Goal: Obtain resource: Obtain resource

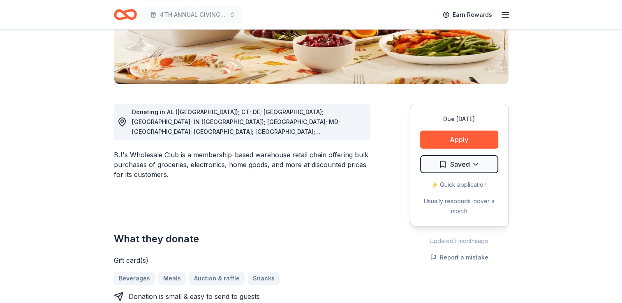
scroll to position [166, 0]
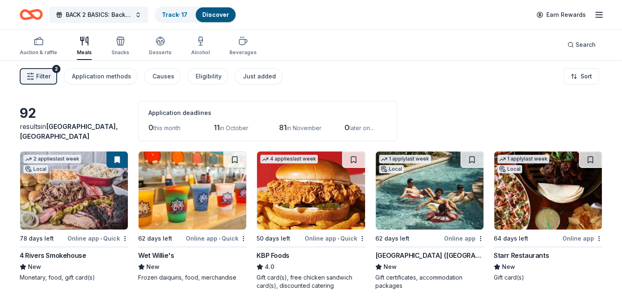
click at [598, 16] on icon "button" at bounding box center [599, 15] width 10 height 10
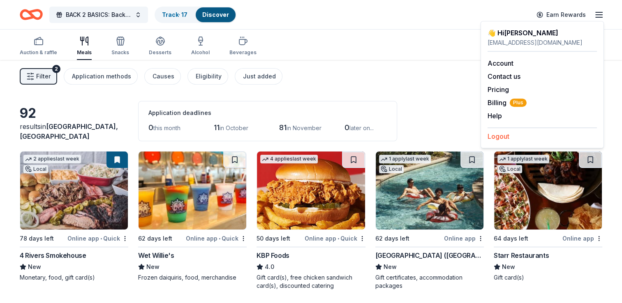
click at [498, 134] on button "Logout" at bounding box center [499, 137] width 22 height 10
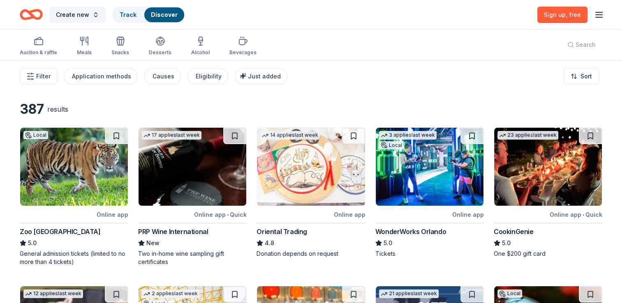
click at [601, 16] on icon "button" at bounding box center [599, 15] width 10 height 10
click at [526, 49] on icon "button" at bounding box center [527, 47] width 7 height 7
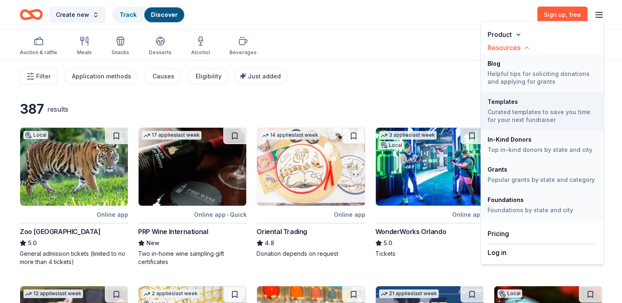
click at [508, 104] on div "Templates" at bounding box center [542, 102] width 109 height 6
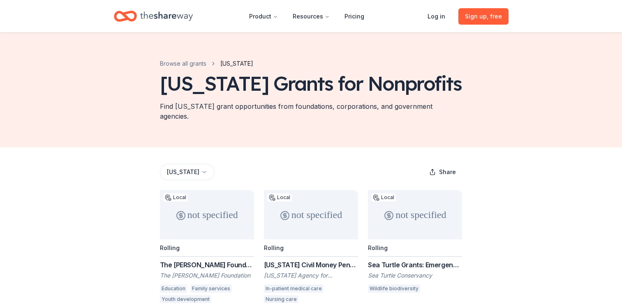
scroll to position [61, 0]
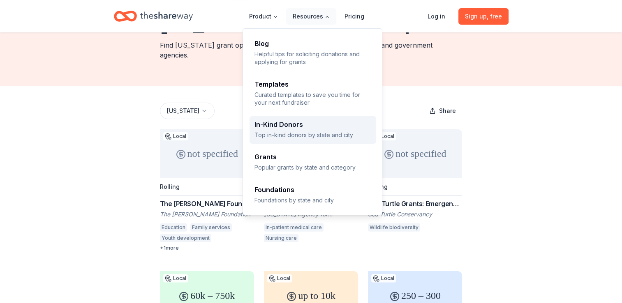
click at [314, 126] on div "In-Kind Donors" at bounding box center [313, 124] width 117 height 7
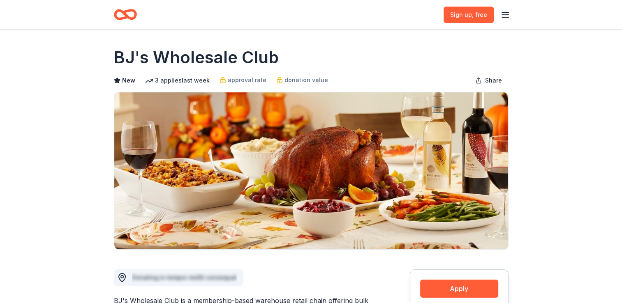
click at [502, 12] on icon "button" at bounding box center [505, 15] width 10 height 10
click at [401, 82] on button "Log in" at bounding box center [403, 80] width 19 height 10
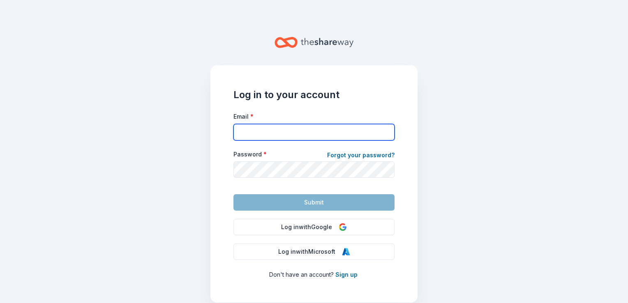
type input "mission2missioninc@gmail.com"
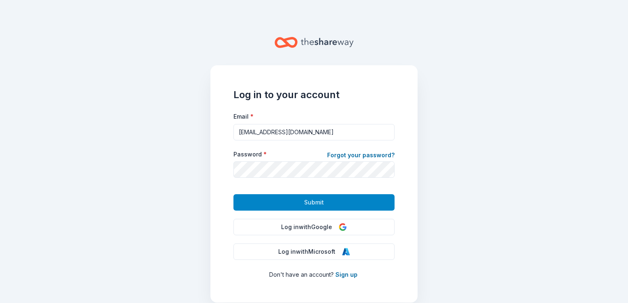
click at [287, 200] on button "Submit" at bounding box center [314, 203] width 161 height 16
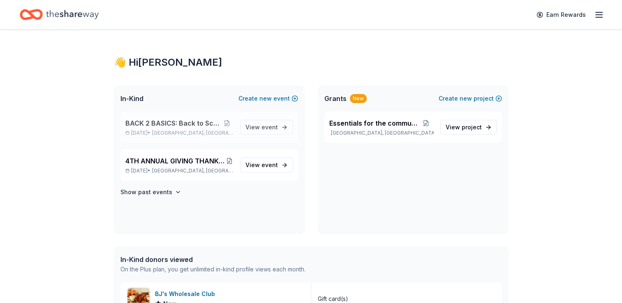
click at [193, 123] on span "BACK 2 BASICS: Back to School Event" at bounding box center [172, 123] width 95 height 10
click at [227, 124] on button at bounding box center [226, 123] width 13 height 7
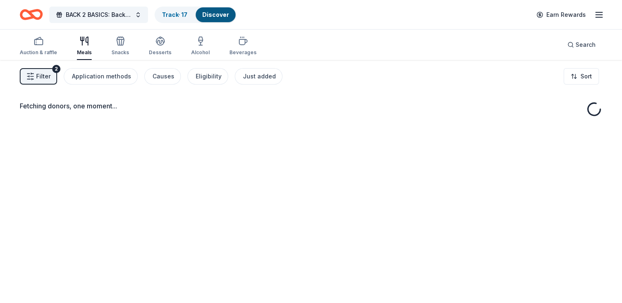
drag, startPoint x: 328, startPoint y: 128, endPoint x: 201, endPoint y: 131, distance: 127.5
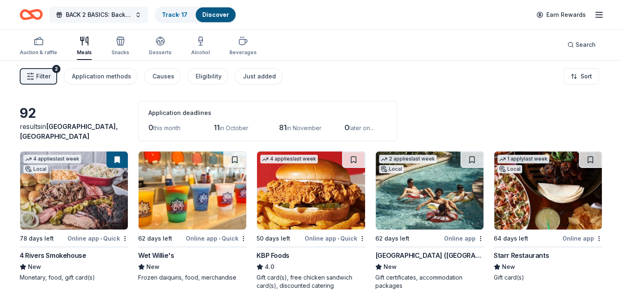
click at [115, 16] on span "BACK 2 BASICS: Back to School Event" at bounding box center [99, 15] width 66 height 10
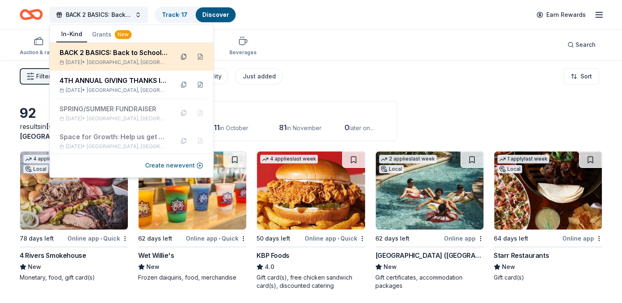
click at [180, 61] on button at bounding box center [183, 56] width 13 height 13
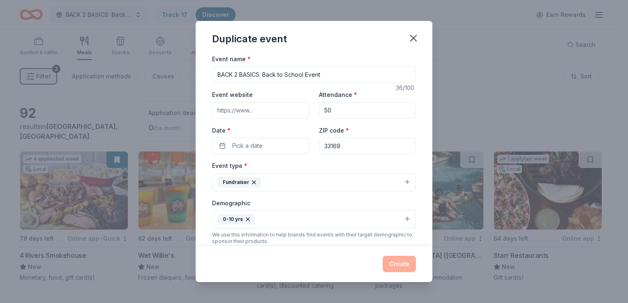
drag, startPoint x: 330, startPoint y: 79, endPoint x: 204, endPoint y: 81, distance: 126.7
click at [204, 81] on div "Event name * BACK 2 BASICS: Back to School Event 36 /100 Event website Attendan…" at bounding box center [314, 150] width 237 height 192
